Goal: Task Accomplishment & Management: Manage account settings

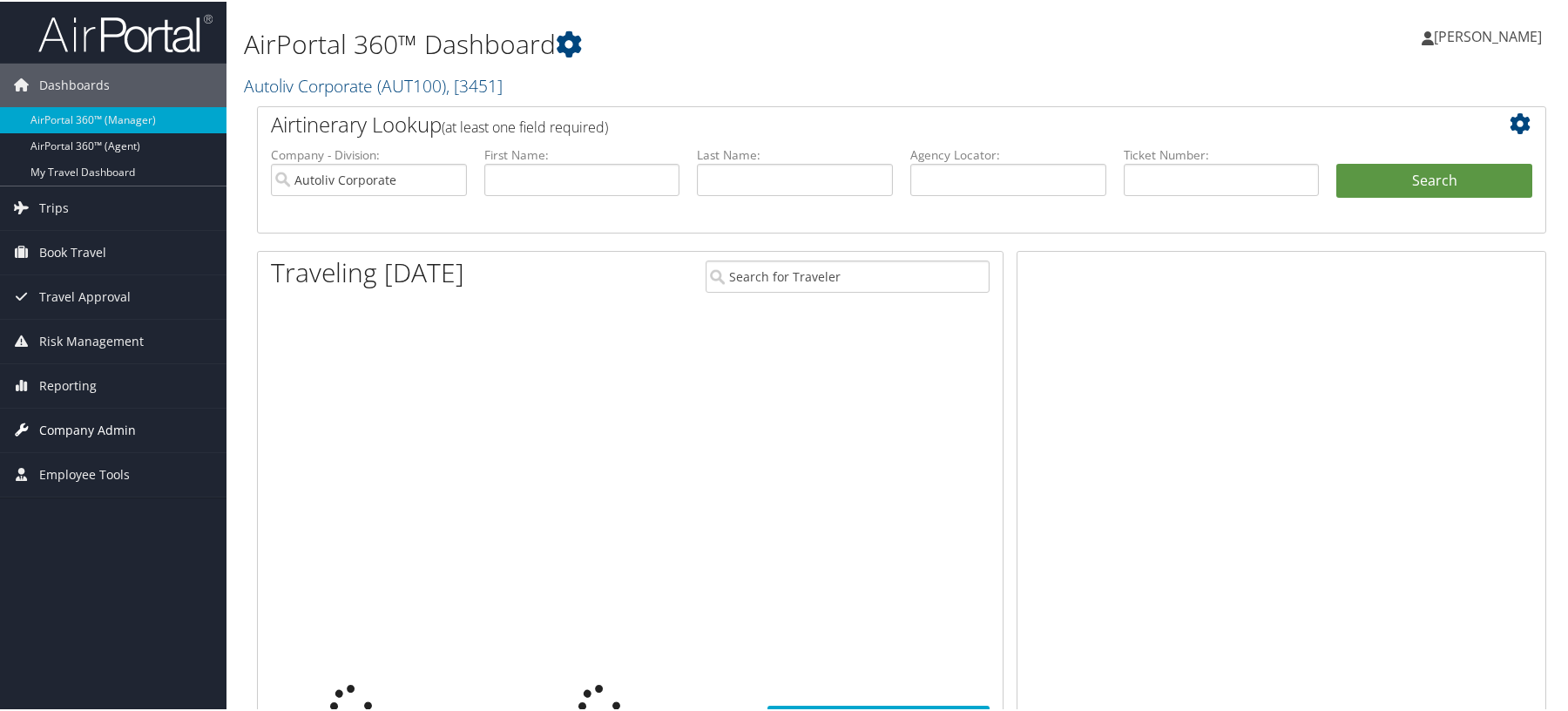
click at [84, 430] on span "Company Admin" at bounding box center [88, 429] width 97 height 43
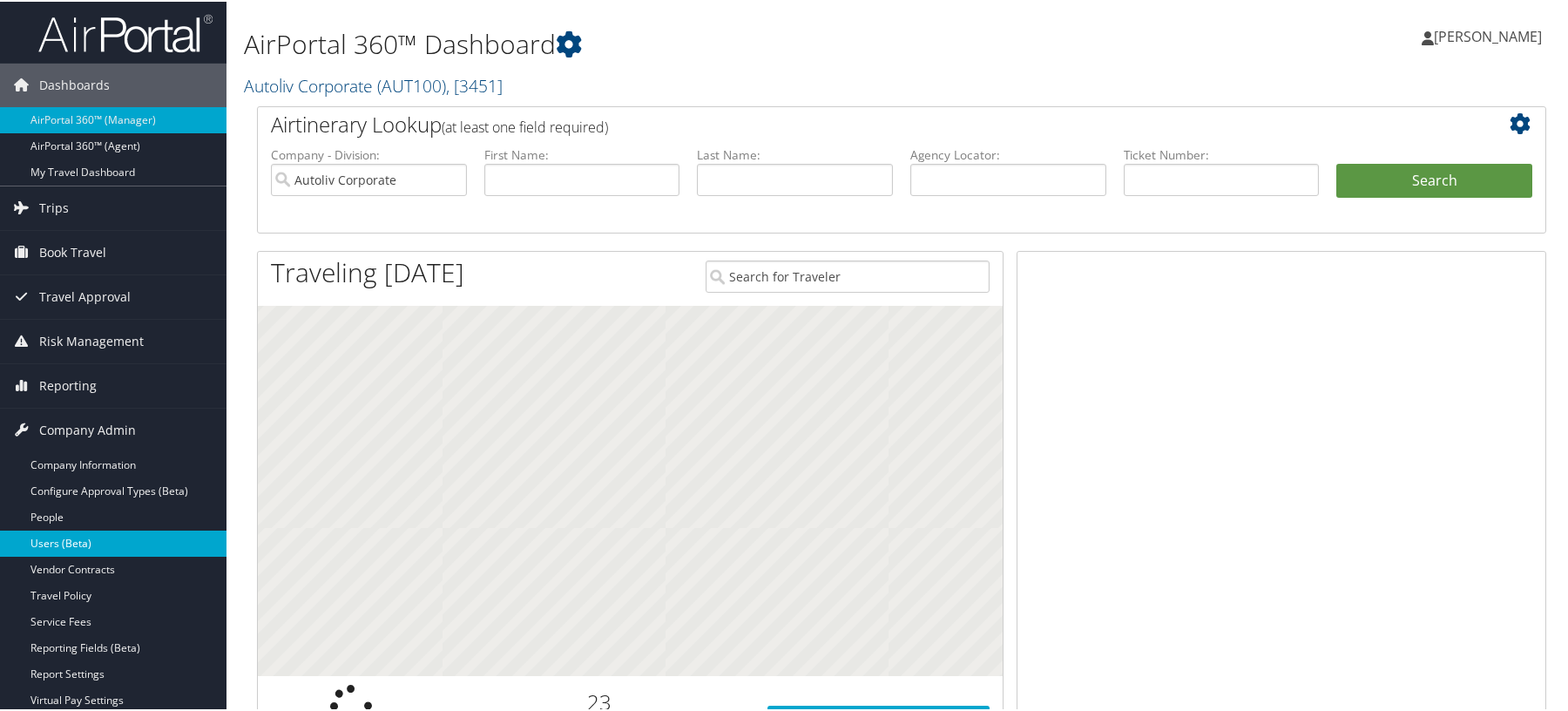
click at [67, 534] on link "Users (Beta)" at bounding box center [113, 542] width 226 height 26
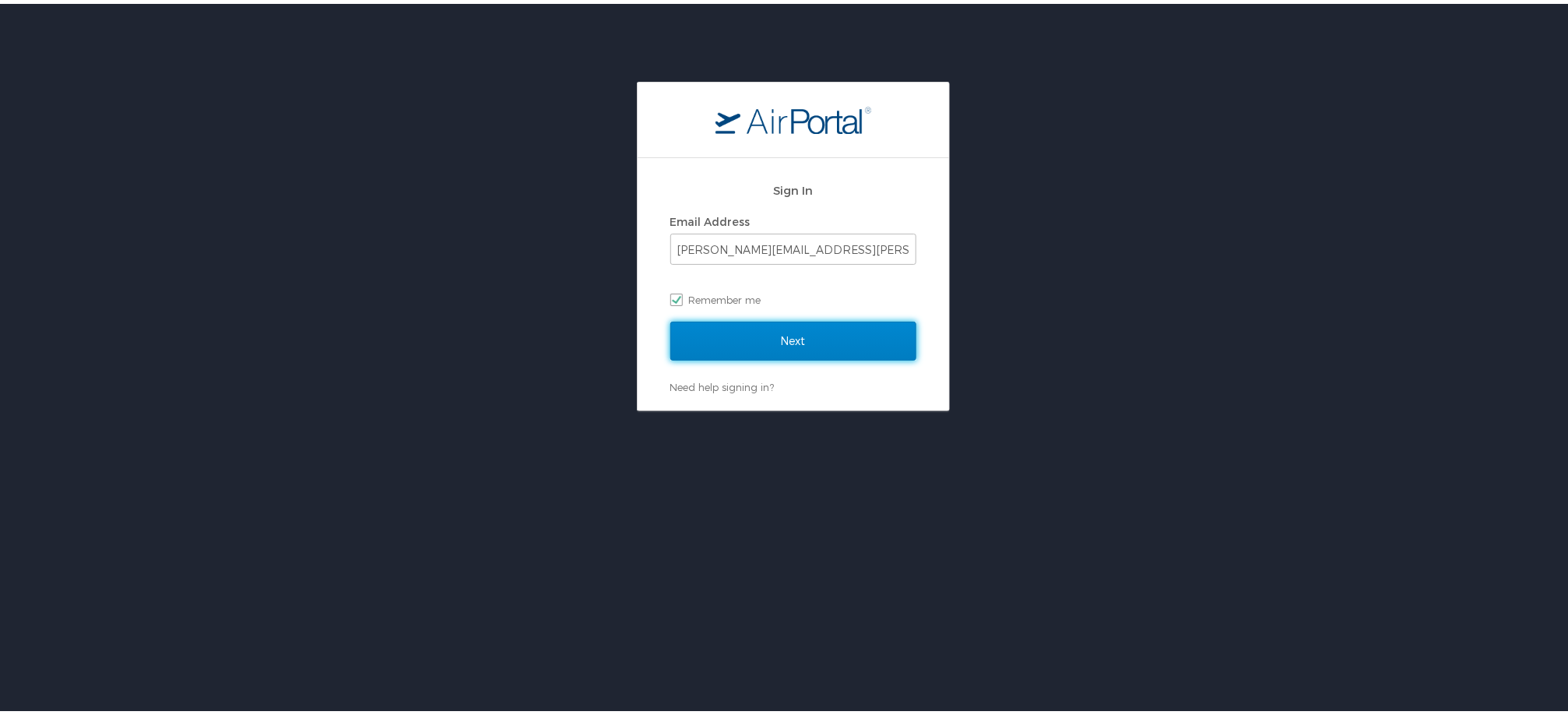
click at [825, 349] on input "Next" at bounding box center [793, 337] width 246 height 39
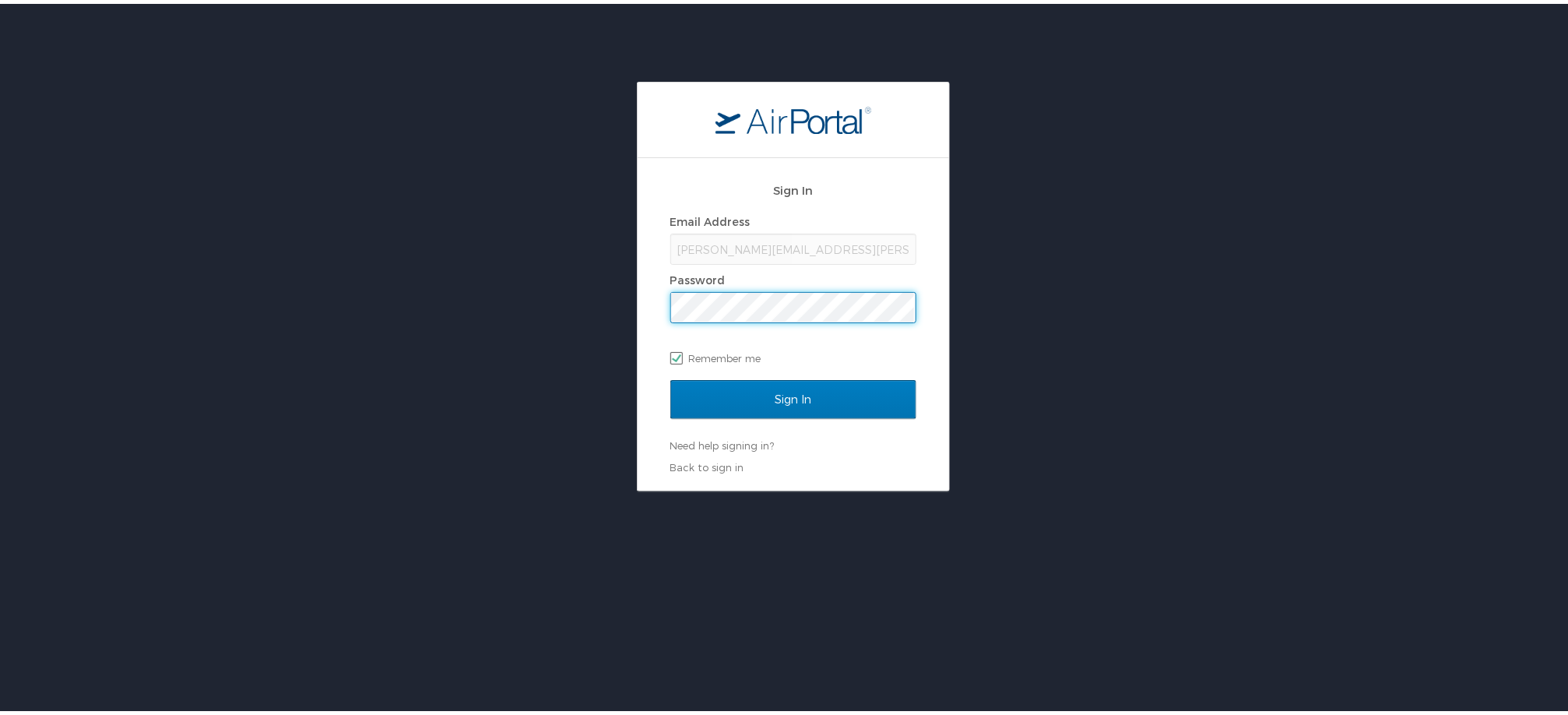
click at [670, 376] on input "Sign In" at bounding box center [793, 395] width 246 height 39
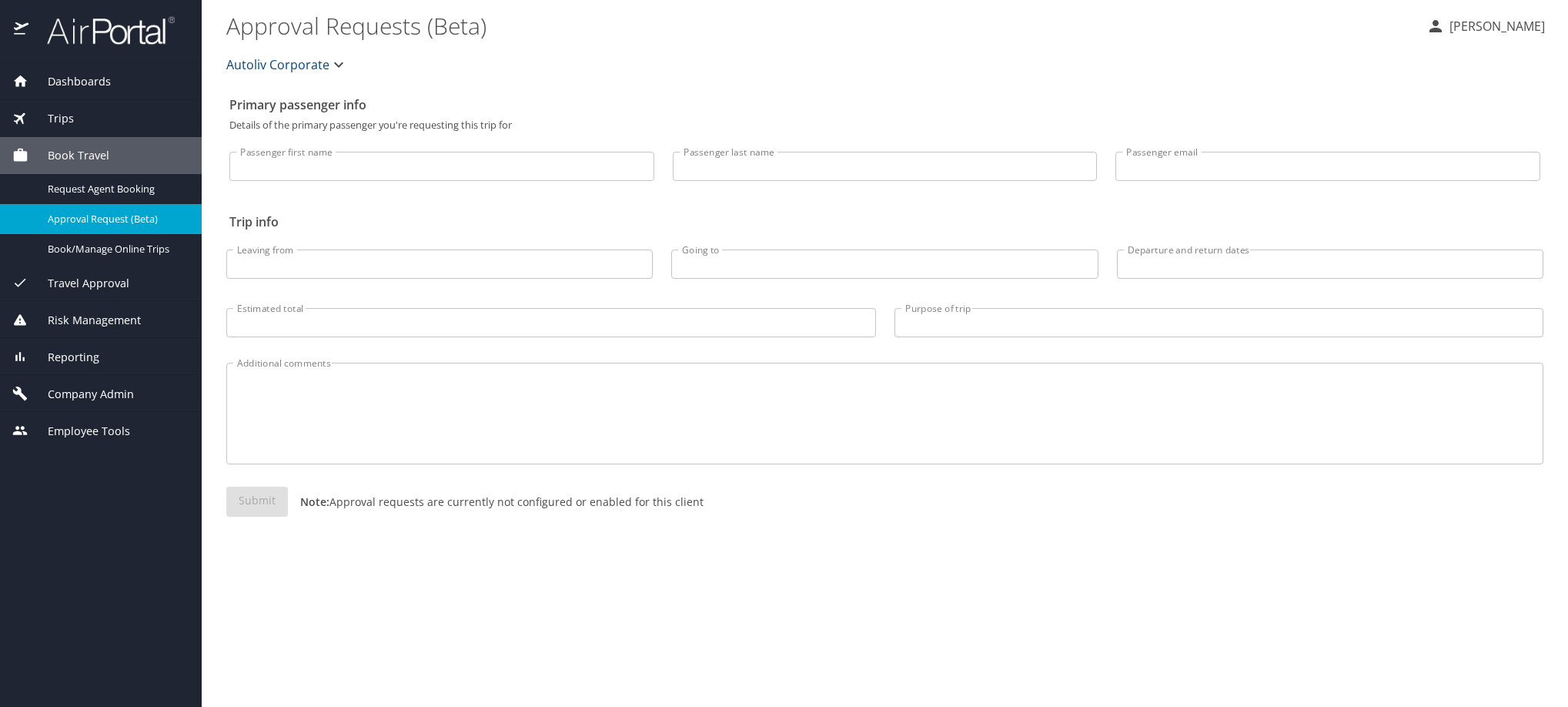
click at [98, 403] on span "Company Admin" at bounding box center [81, 394] width 106 height 17
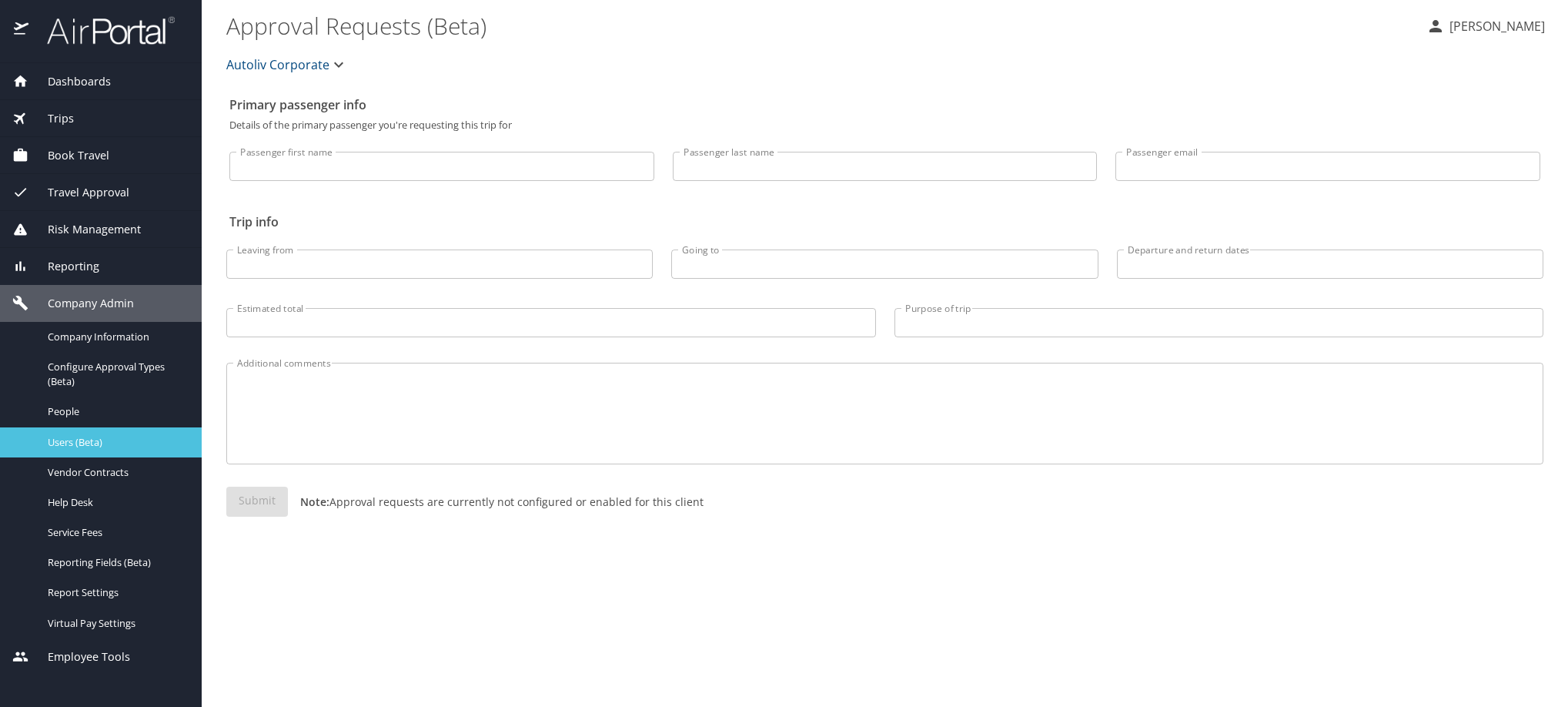
click at [86, 450] on span "Users (Beta)" at bounding box center [115, 442] width 136 height 14
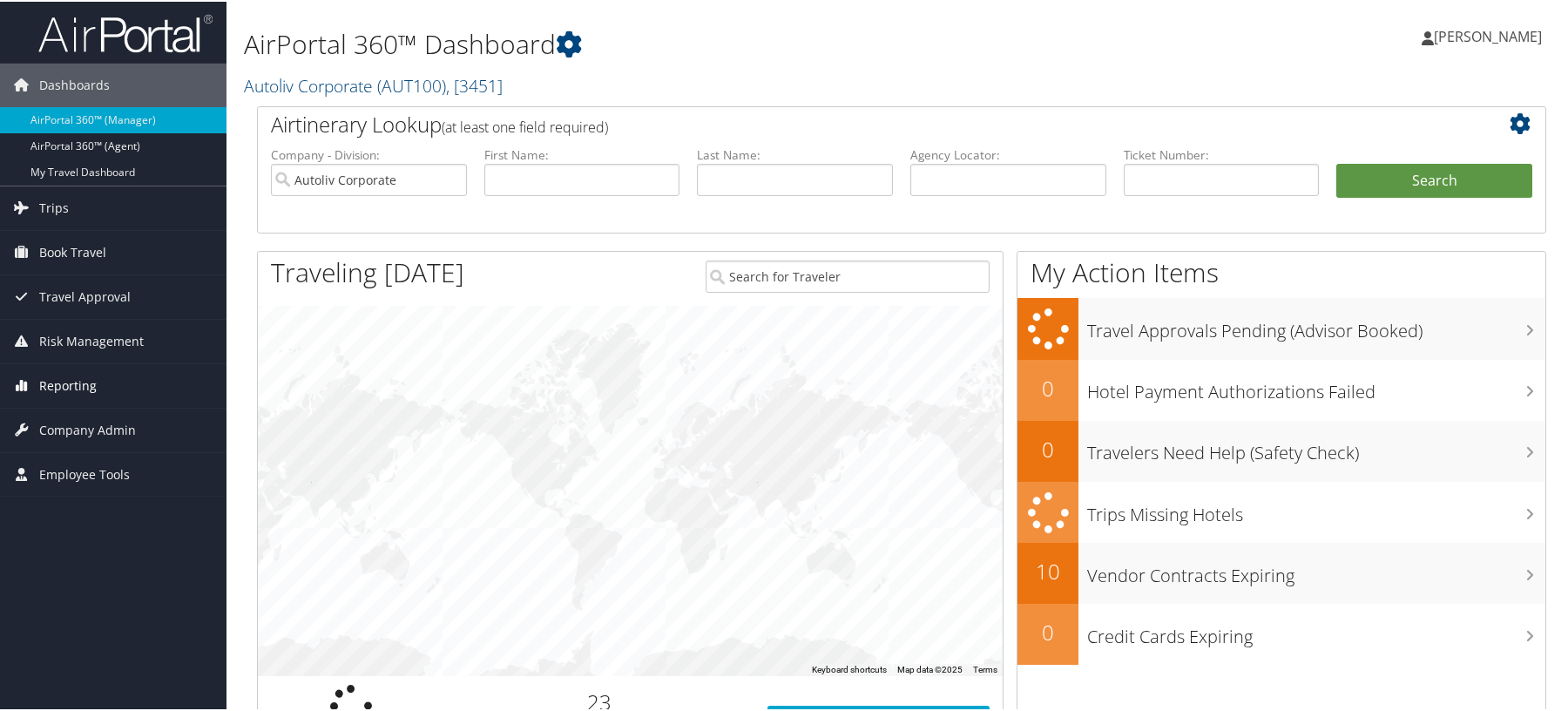
click at [64, 381] on span "Reporting" at bounding box center [68, 384] width 58 height 43
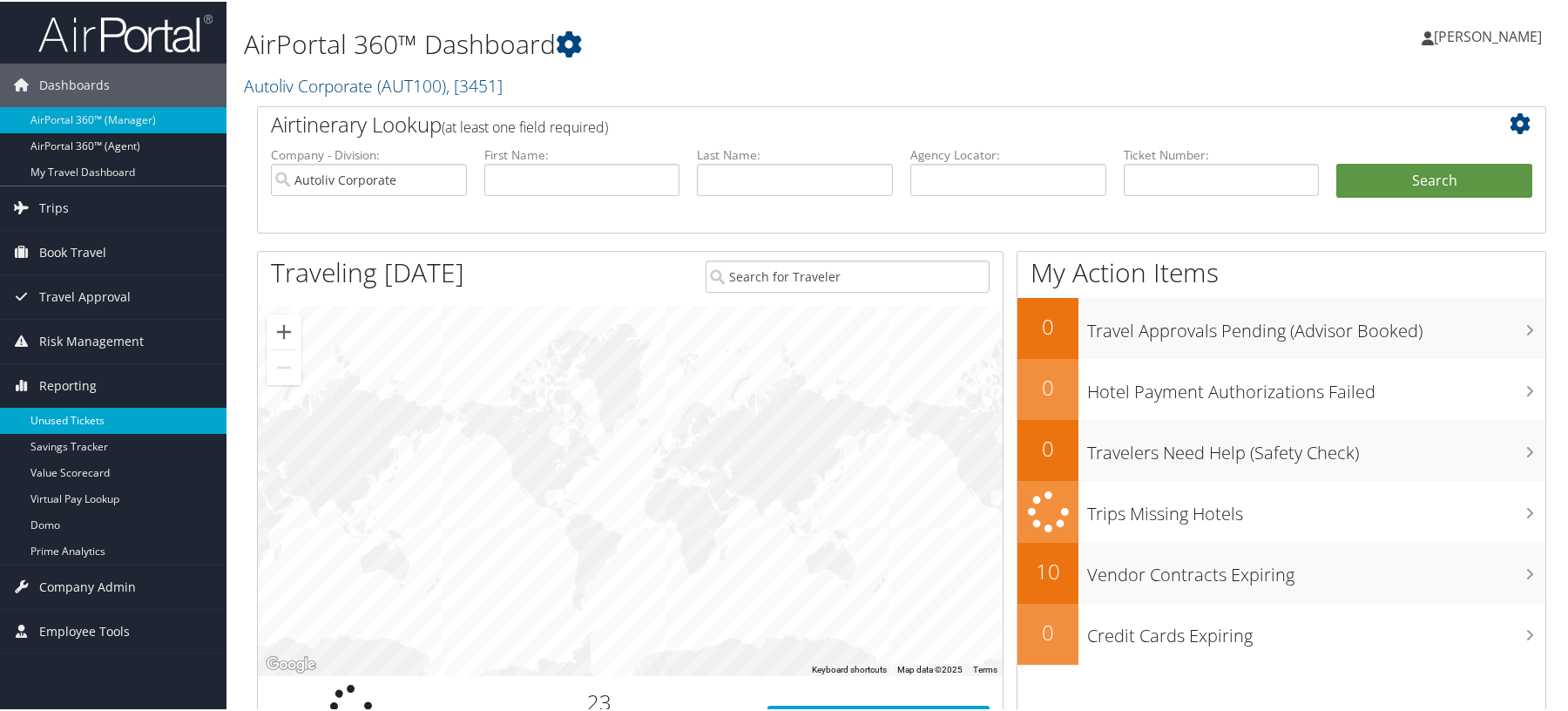
click at [60, 413] on link "Unused Tickets" at bounding box center [113, 419] width 226 height 26
